Goal: Information Seeking & Learning: Learn about a topic

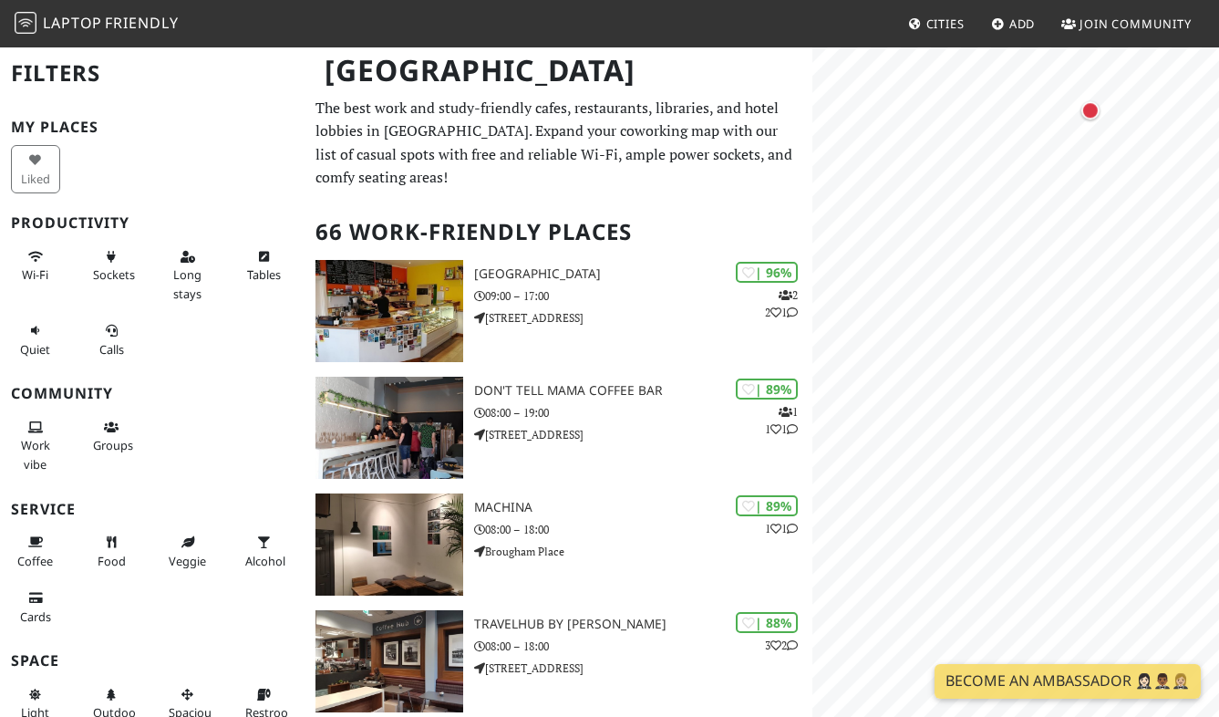
click at [1218, 372] on html "Laptop Friendly Cities Add Join Community Edinburgh Filters My Places Liked Pro…" at bounding box center [609, 358] width 1219 height 717
click at [989, 375] on div "Map marker" at bounding box center [988, 376] width 18 height 18
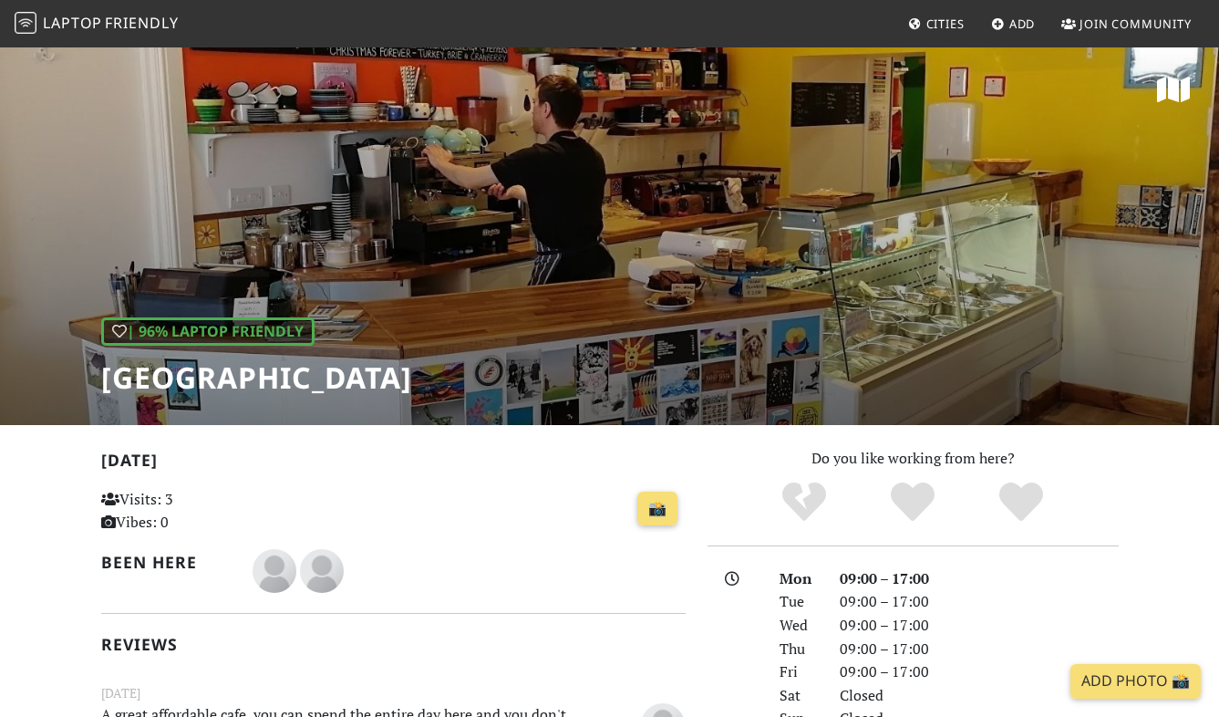
click at [416, 252] on div "| 96% Laptop Friendly [GEOGRAPHIC_DATA]" at bounding box center [609, 235] width 1219 height 379
click at [474, 198] on div "| 96% Laptop Friendly [GEOGRAPHIC_DATA]" at bounding box center [609, 235] width 1219 height 379
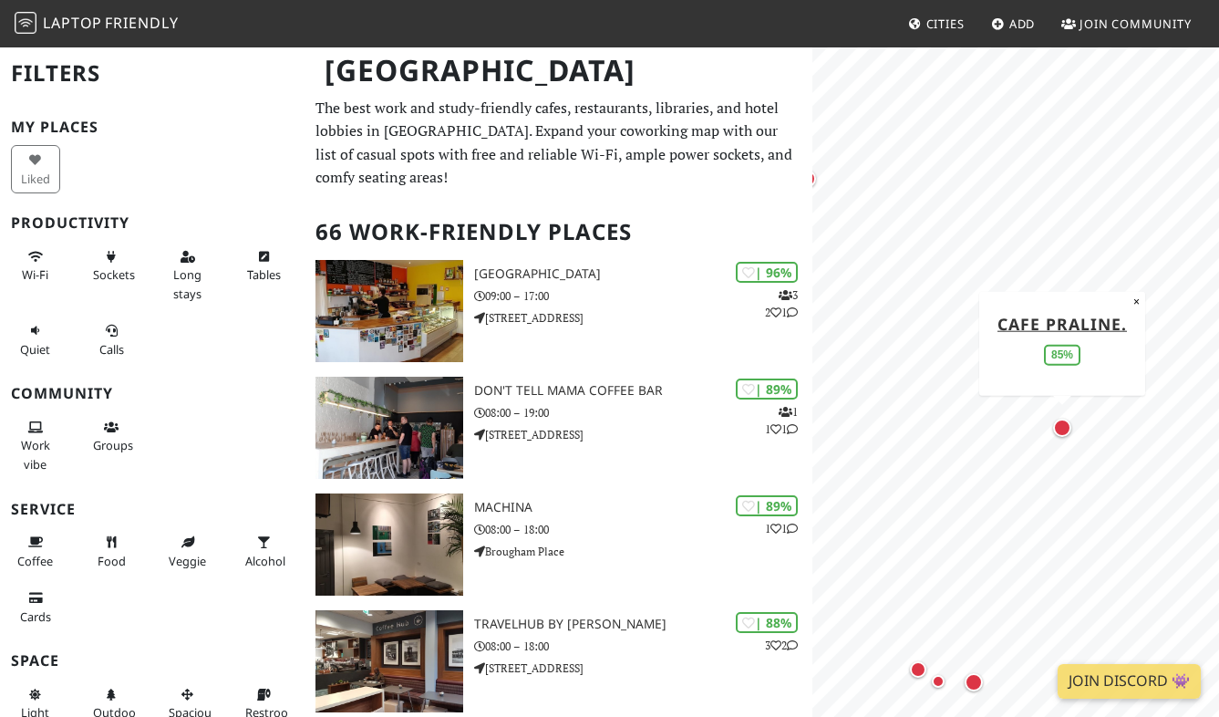
click at [1074, 429] on div "Map marker" at bounding box center [1063, 428] width 26 height 26
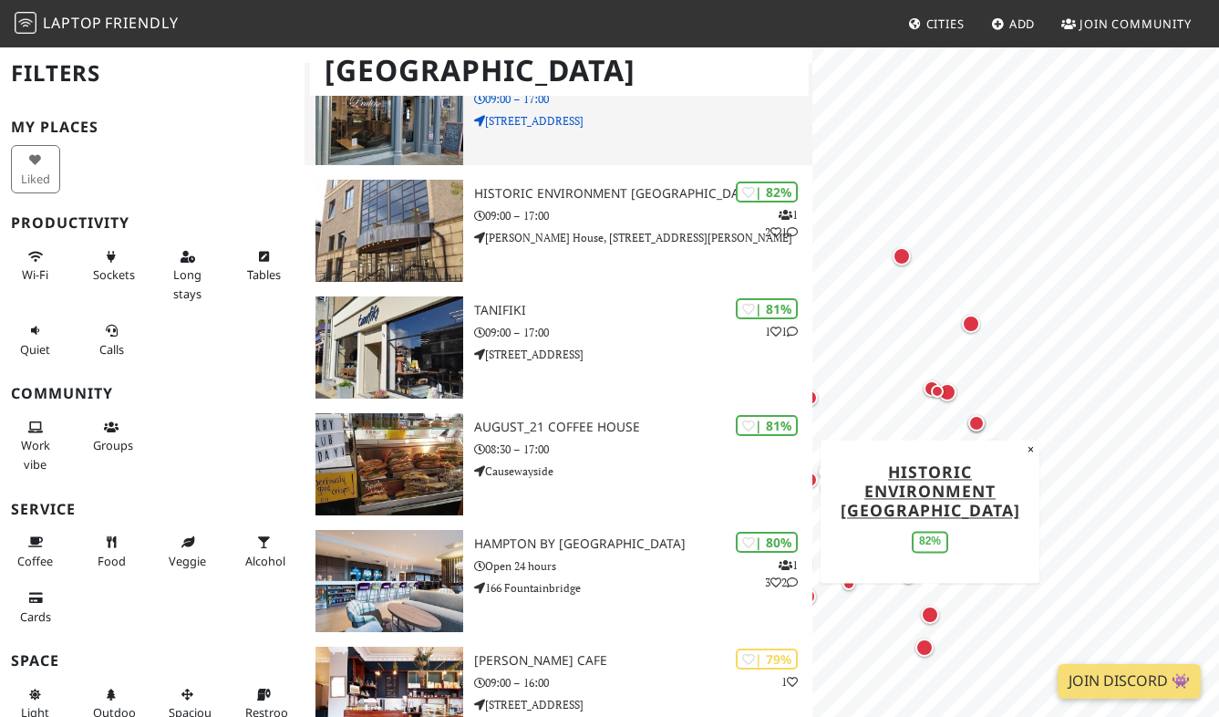
scroll to position [1110, 0]
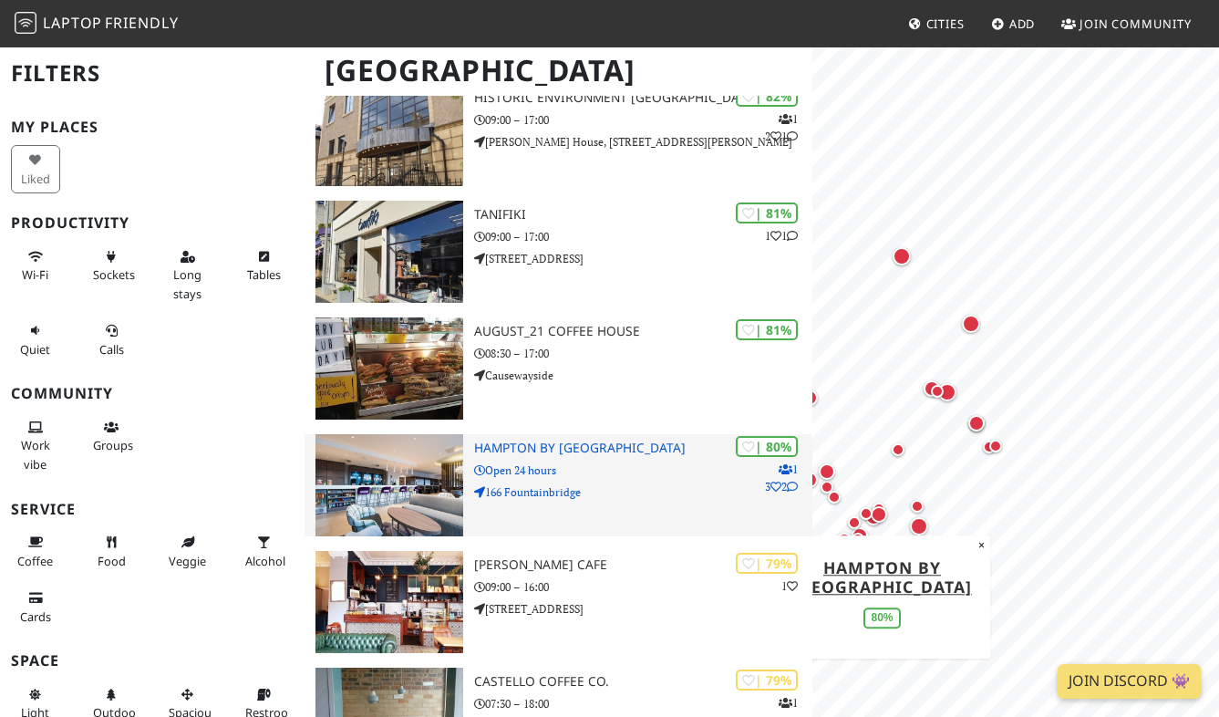
click at [698, 466] on p "Open 24 hours" at bounding box center [643, 469] width 338 height 17
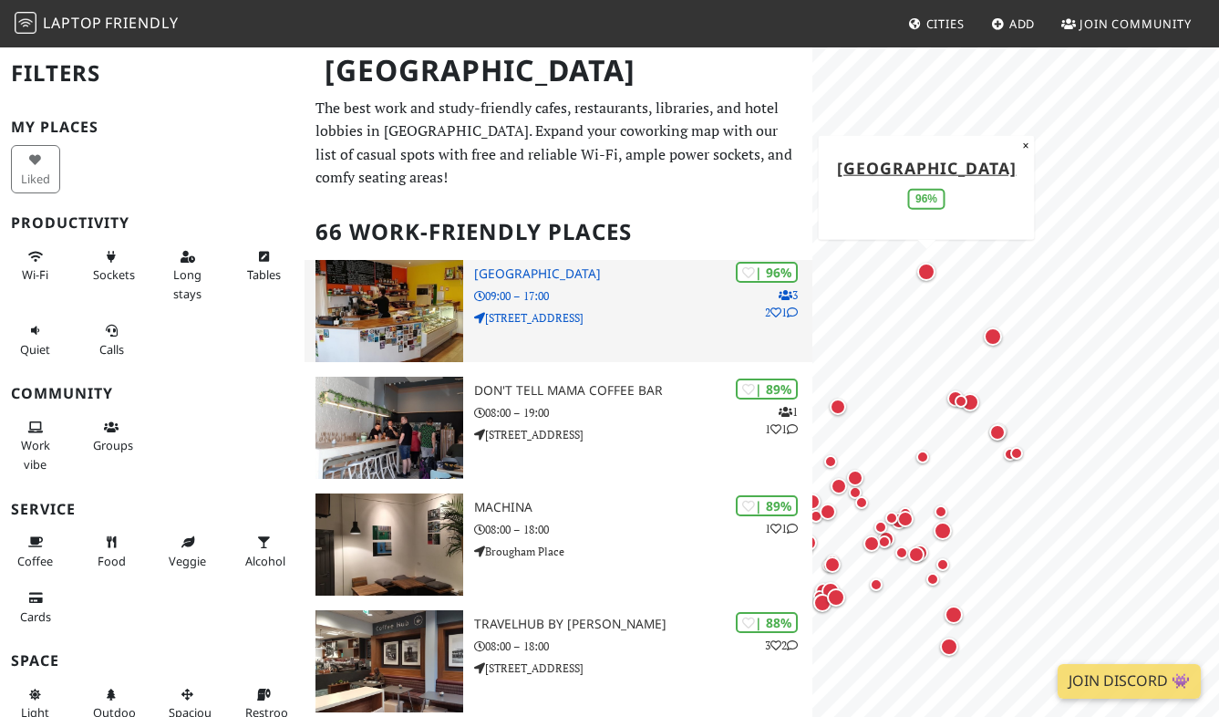
click at [648, 303] on p "09:00 – 17:00" at bounding box center [643, 295] width 338 height 17
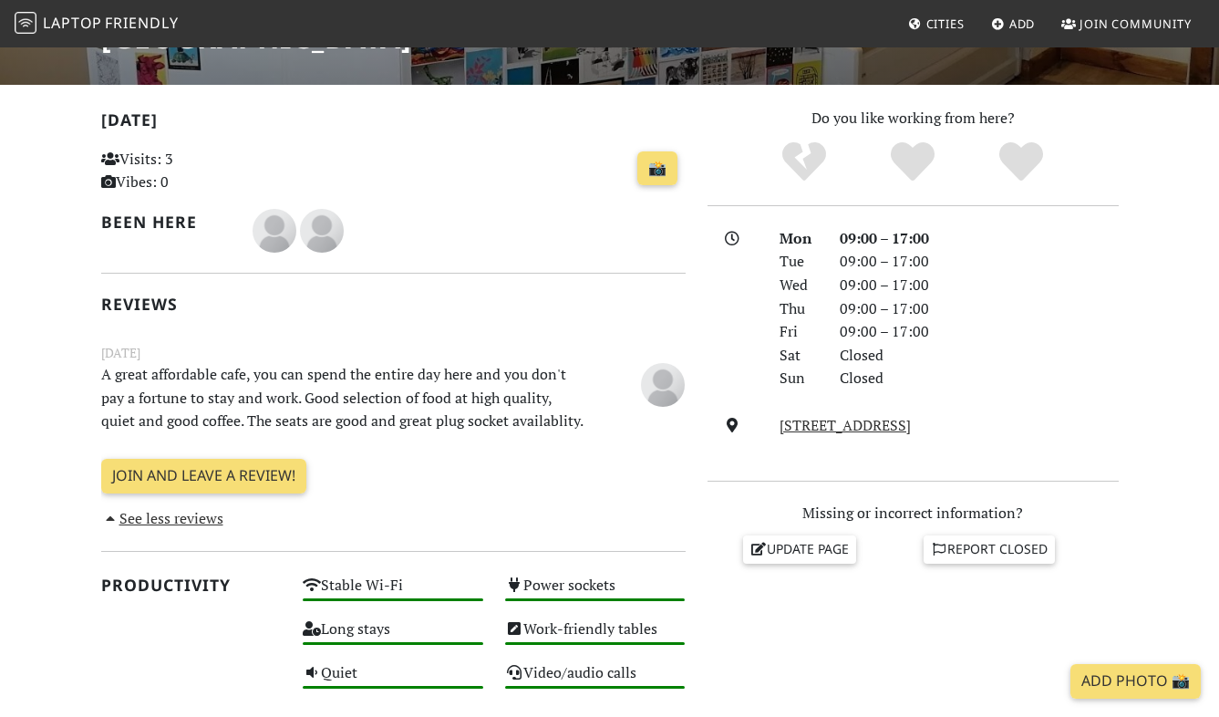
scroll to position [543, 0]
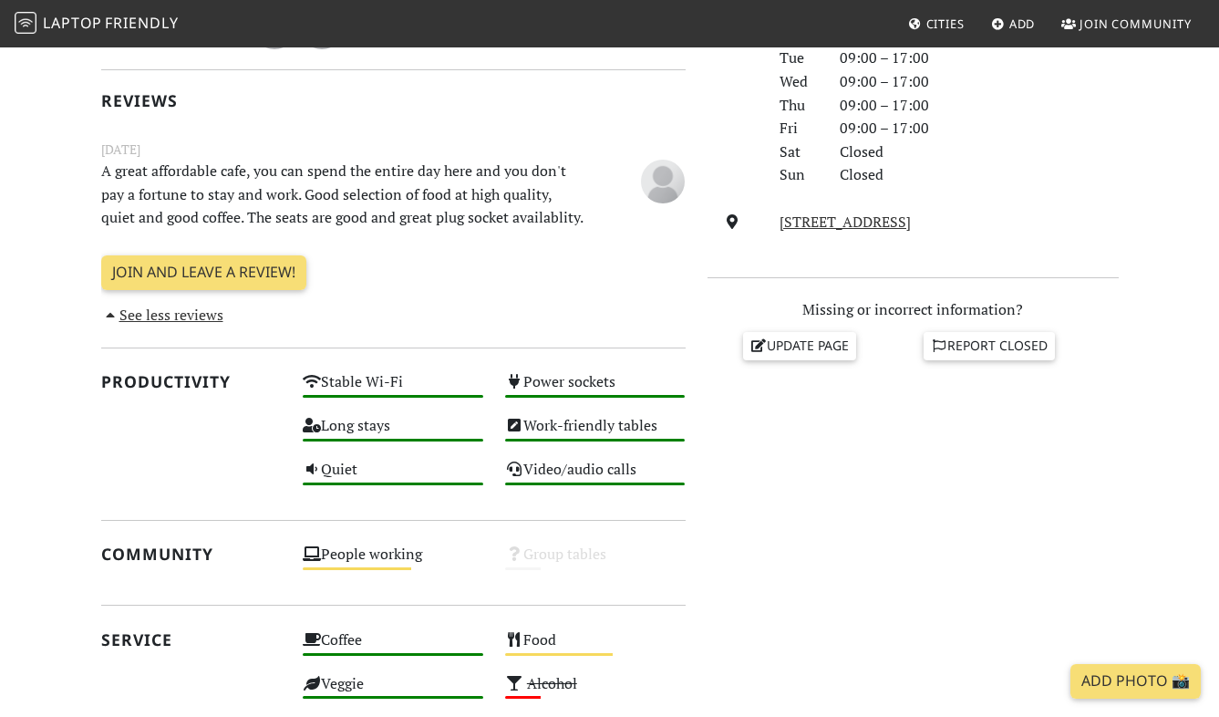
click at [204, 320] on link "See less reviews" at bounding box center [162, 315] width 122 height 20
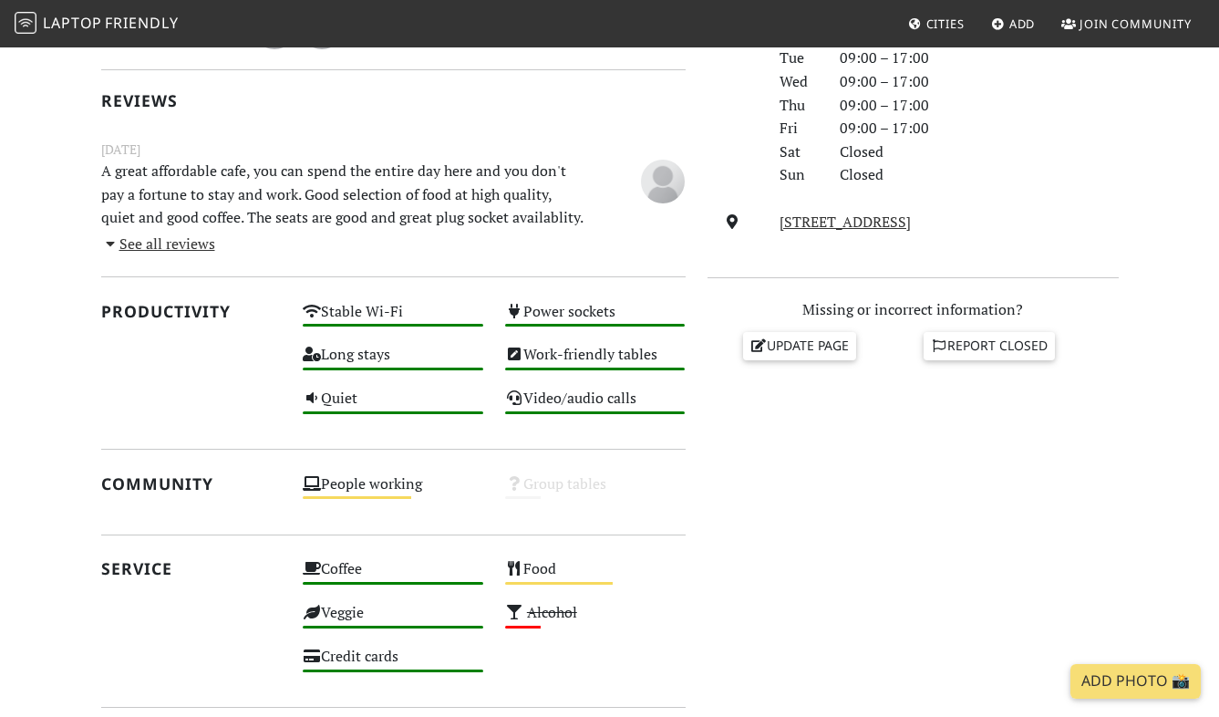
click at [201, 244] on link "See all reviews" at bounding box center [158, 243] width 114 height 20
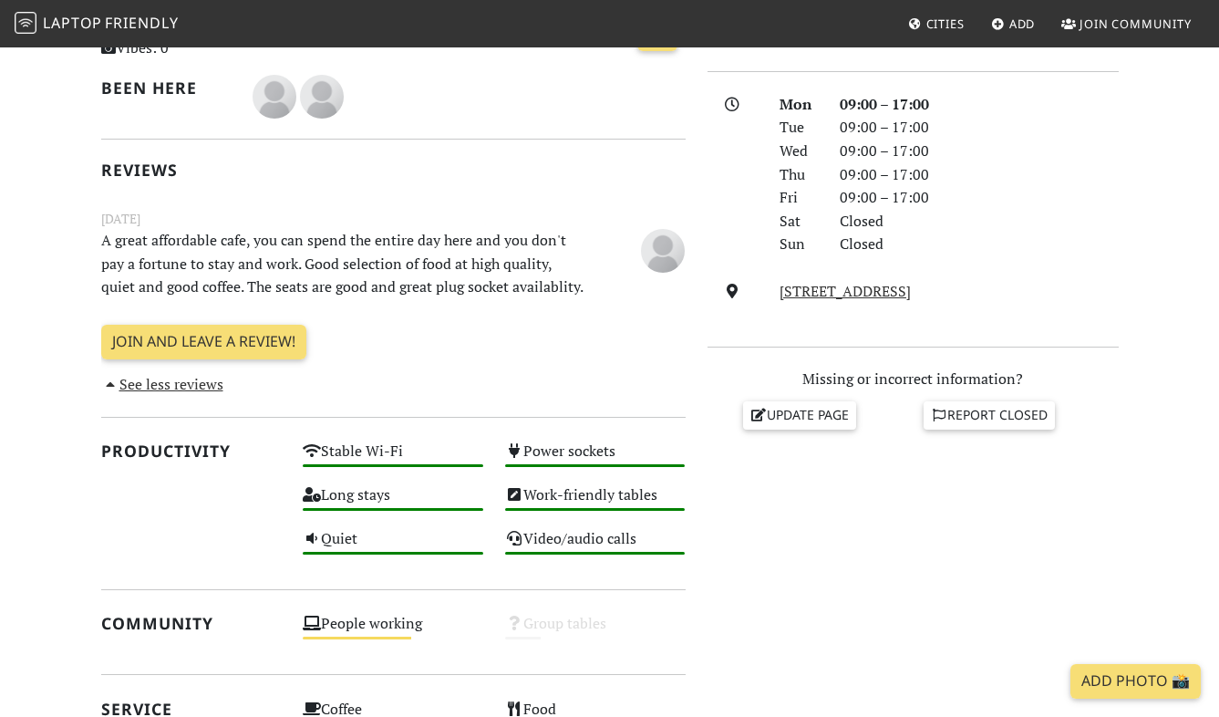
click at [360, 248] on p "A great affordable cafe, you can spend the entire day here and you don't pay a …" at bounding box center [342, 264] width 505 height 70
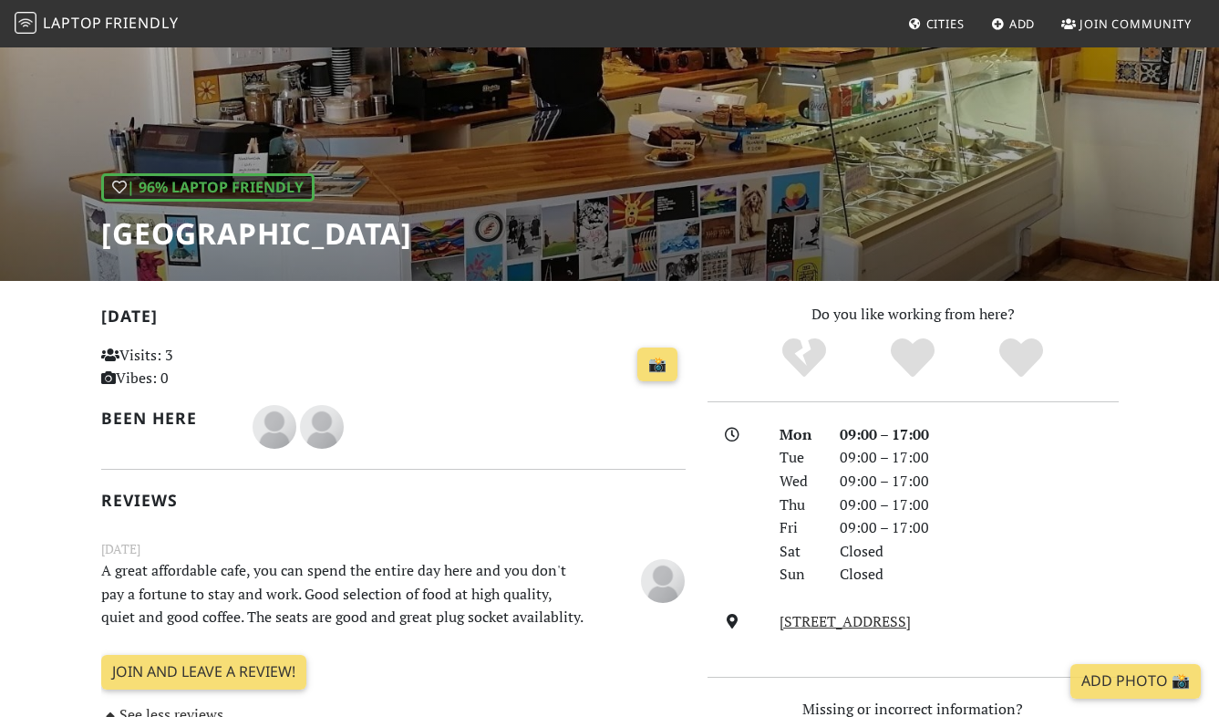
scroll to position [0, 0]
